Goal: Task Accomplishment & Management: Use online tool/utility

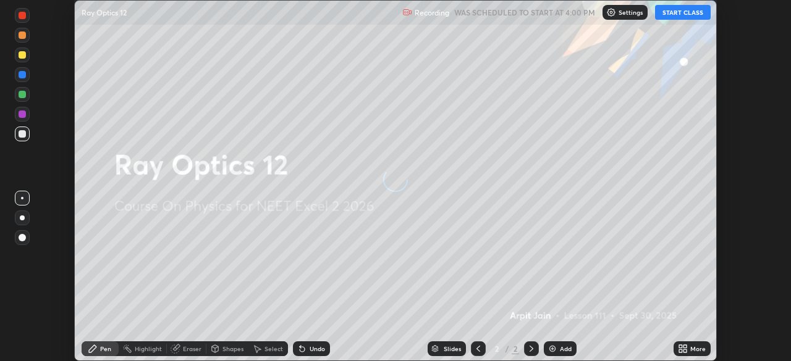
scroll to position [361, 791]
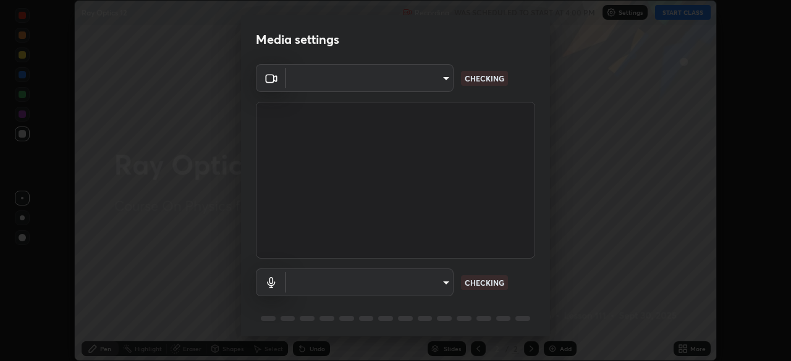
type input "8430282c75c9cf90d073dd2650c69e1562d55ee46f92edd4d0492a031e33ab74"
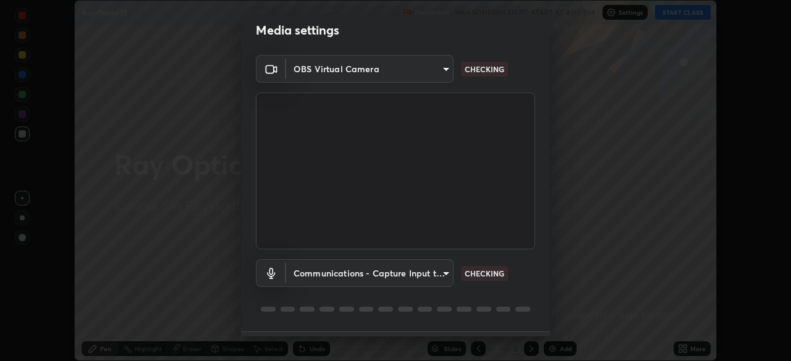
click at [436, 276] on body "Erase all Ray Optics 12 Recording WAS SCHEDULED TO START AT 4:00 PM Settings ST…" at bounding box center [395, 180] width 791 height 361
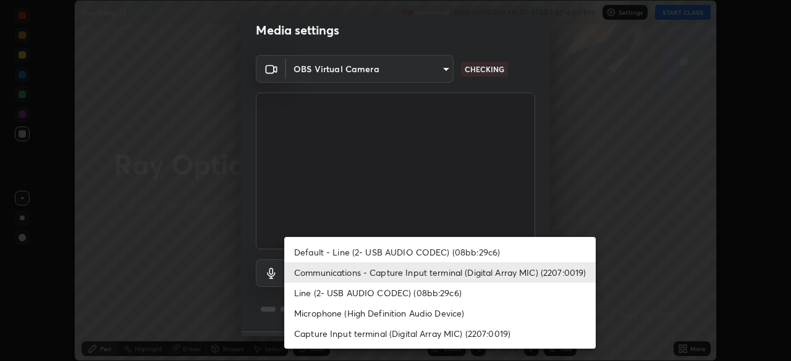
click at [445, 254] on li "Default - Line (2- USB AUDIO CODEC) (08bb:29c6)" at bounding box center [439, 252] width 311 height 20
type input "default"
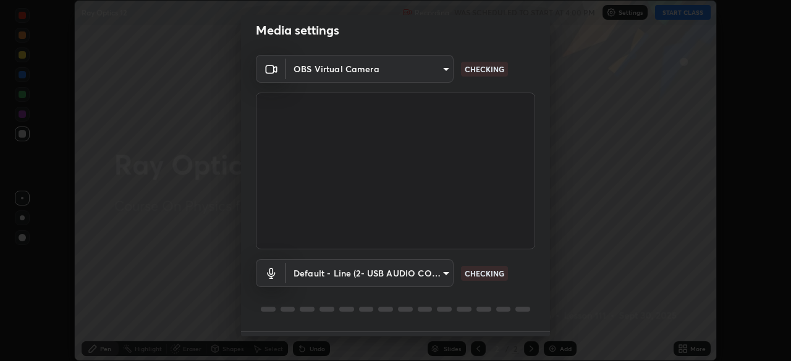
scroll to position [44, 0]
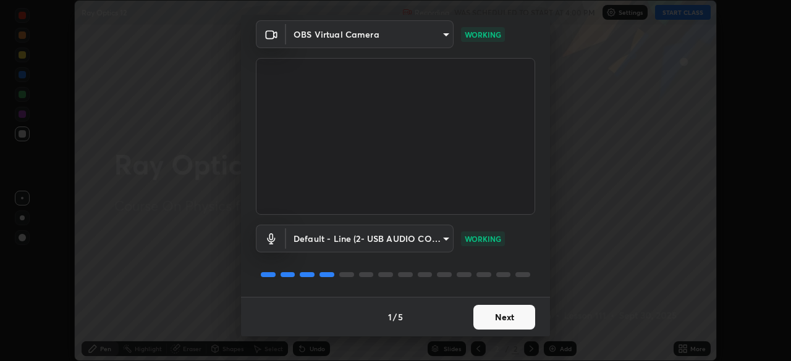
click at [490, 316] on button "Next" at bounding box center [504, 317] width 62 height 25
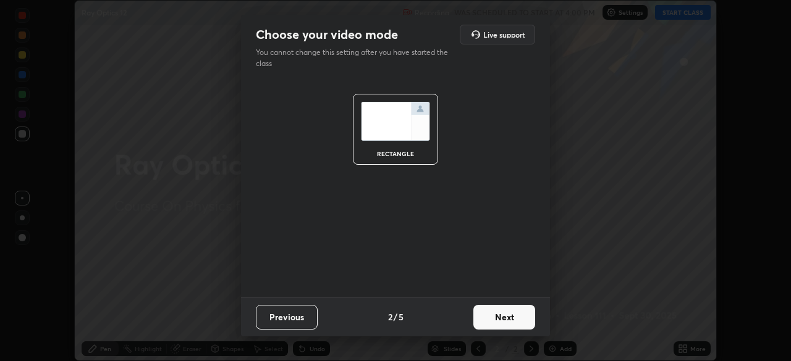
scroll to position [0, 0]
click at [504, 320] on button "Next" at bounding box center [504, 317] width 62 height 25
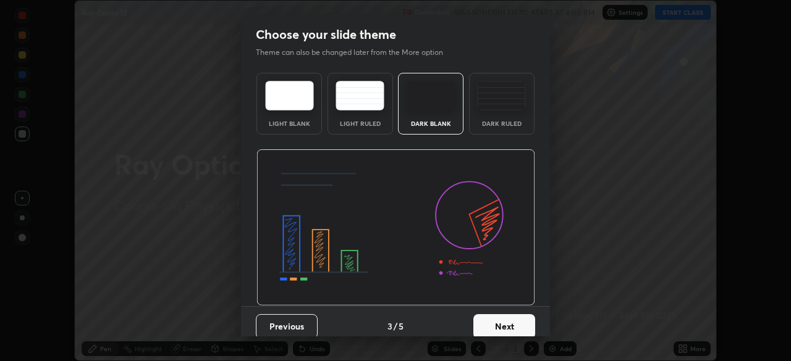
click at [500, 115] on div "Dark Ruled" at bounding box center [501, 104] width 65 height 62
click at [511, 324] on button "Next" at bounding box center [504, 326] width 62 height 25
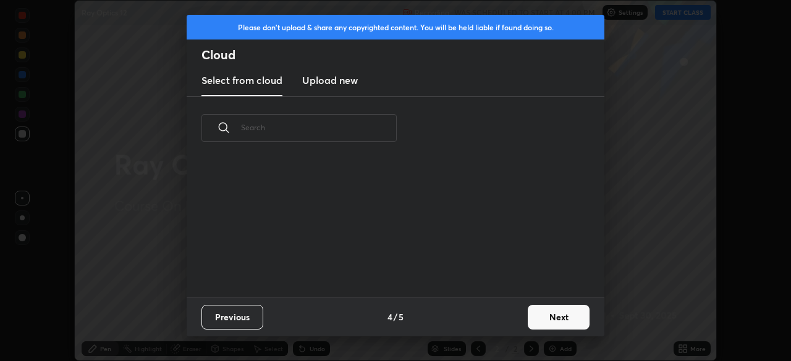
click at [545, 318] on button "Next" at bounding box center [558, 317] width 62 height 25
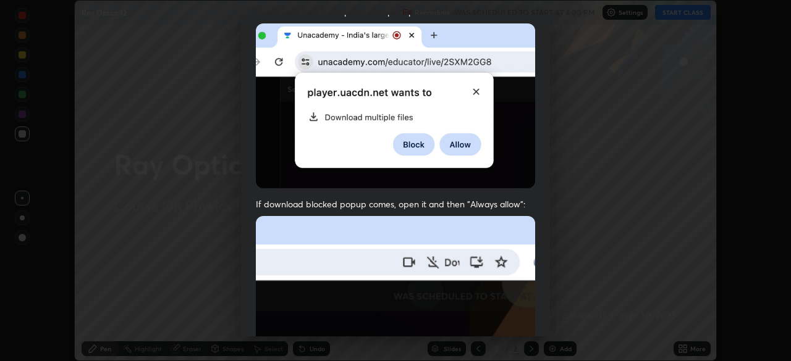
scroll to position [296, 0]
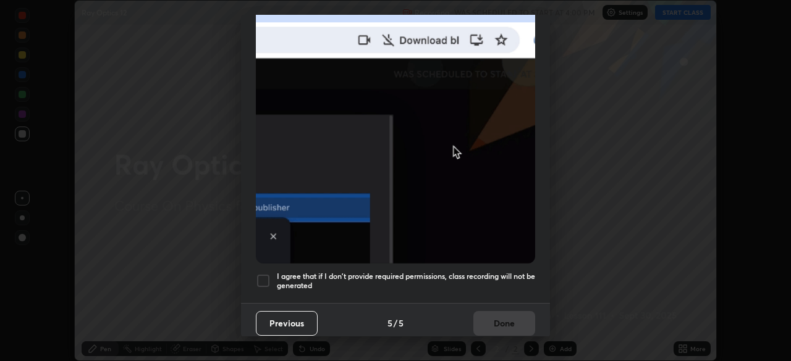
click at [442, 273] on h5 "I agree that if I don't provide required permissions, class recording will not …" at bounding box center [406, 281] width 258 height 19
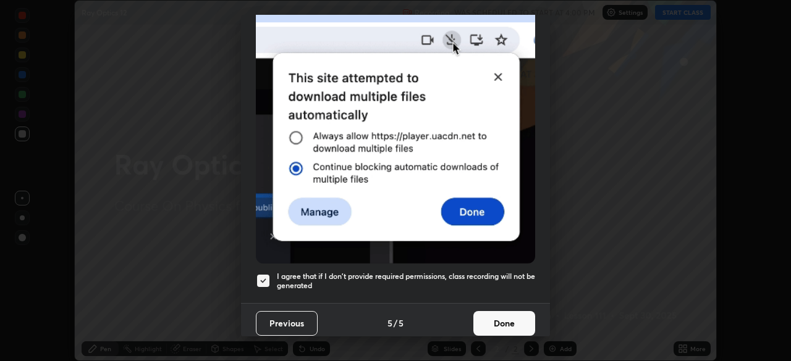
click at [487, 316] on button "Done" at bounding box center [504, 323] width 62 height 25
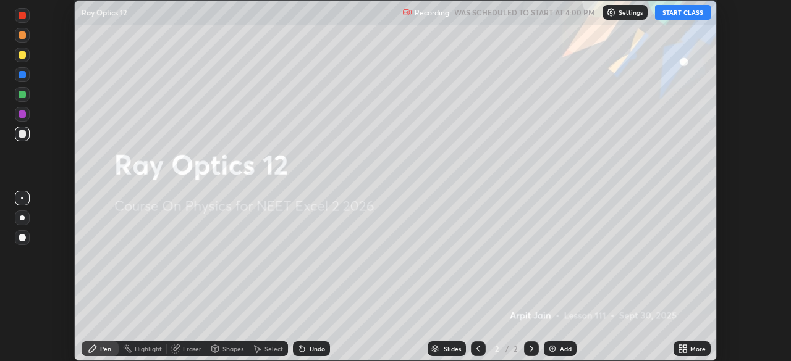
click at [672, 12] on button "START CLASS" at bounding box center [683, 12] width 56 height 15
